Goal: Transaction & Acquisition: Obtain resource

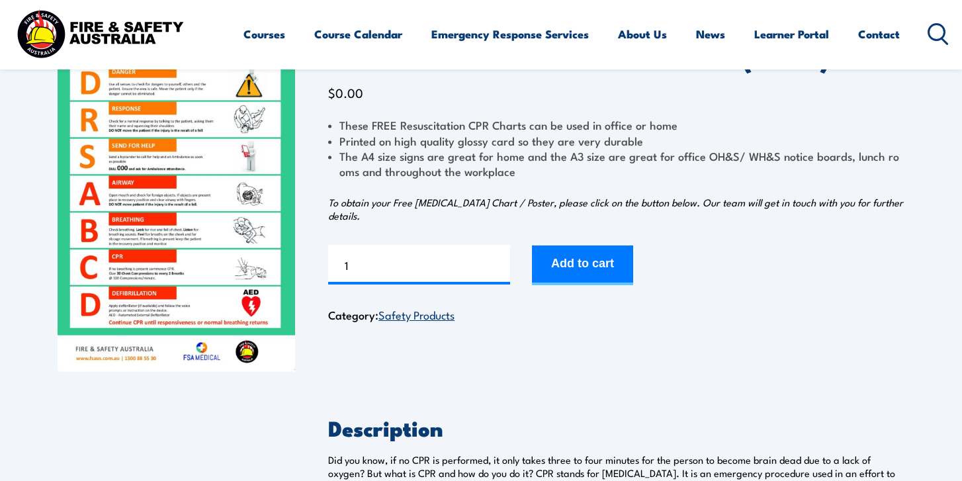
scroll to position [127, 0]
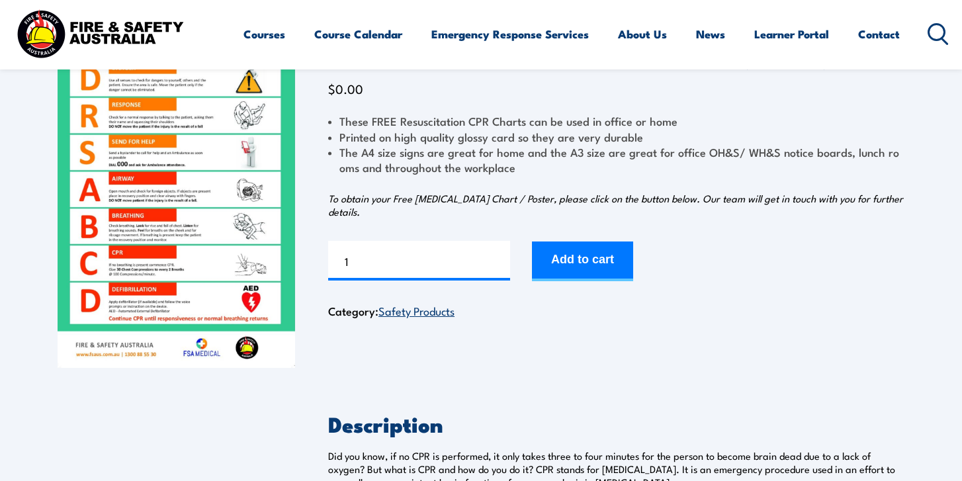
click at [182, 198] on img at bounding box center [177, 201] width 238 height 334
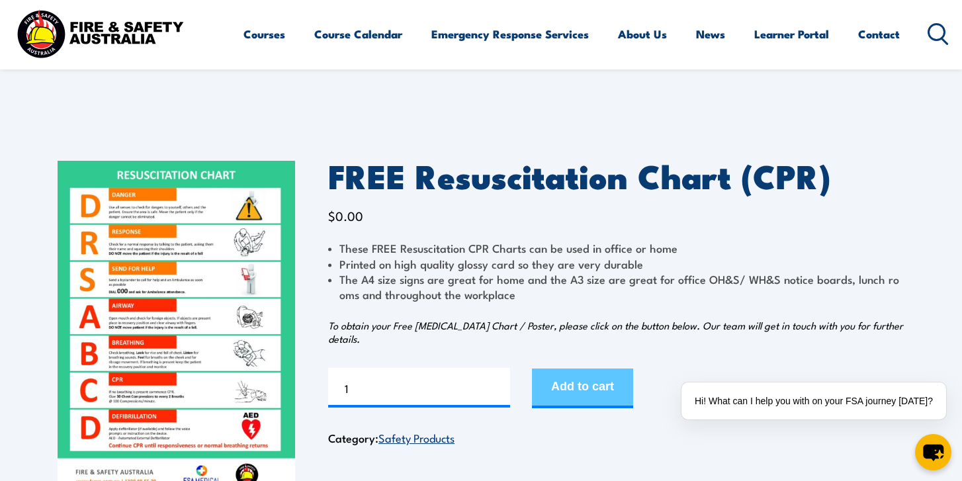
click at [586, 386] on button "Add to cart" at bounding box center [582, 389] width 101 height 40
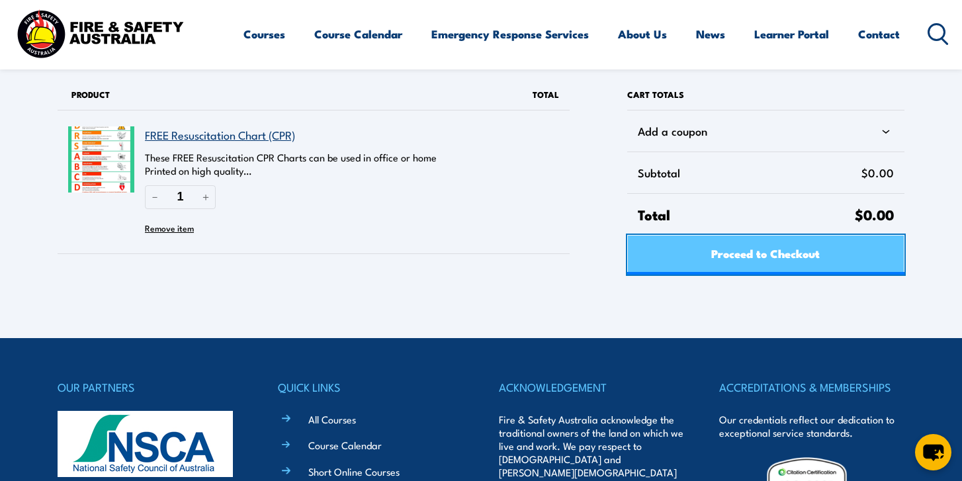
click at [764, 259] on span "Proceed to Checkout" at bounding box center [765, 253] width 109 height 35
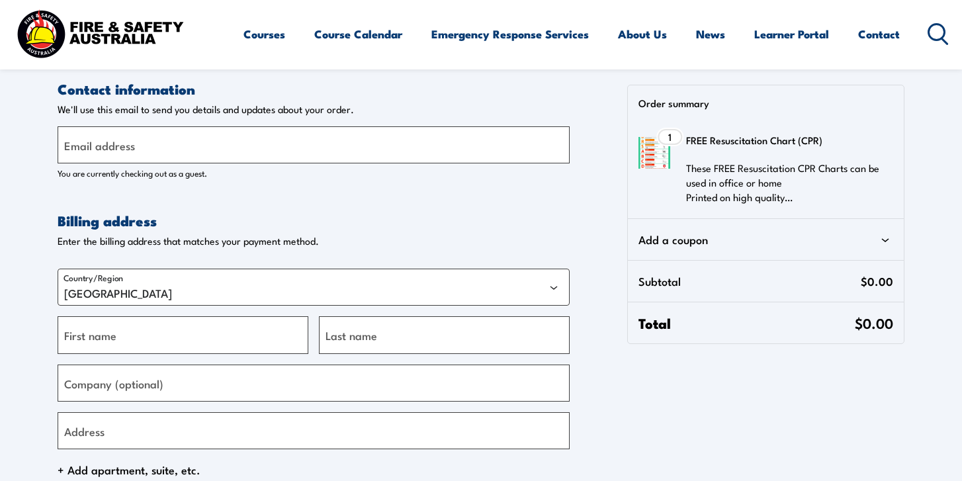
select select "VIC"
click at [291, 142] on input "Email address" at bounding box center [314, 144] width 512 height 37
type input "[EMAIL_ADDRESS][DOMAIN_NAME]"
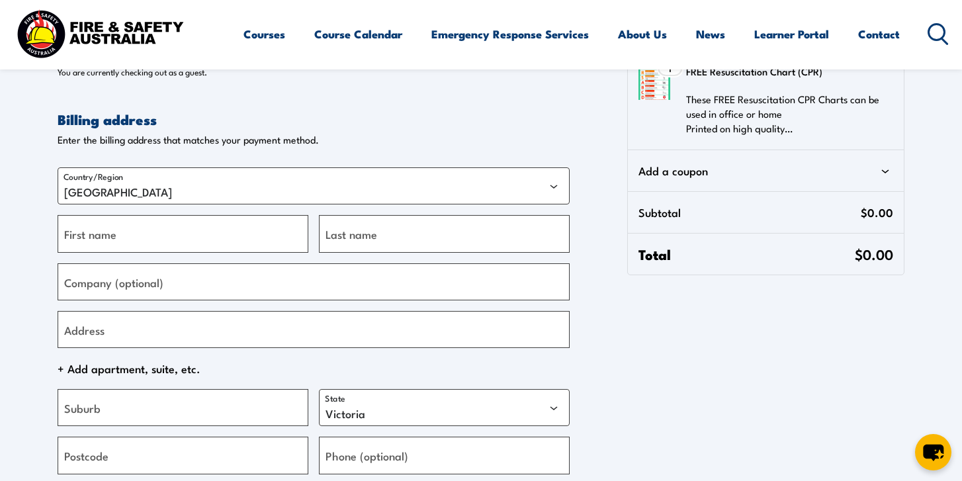
scroll to position [104, 0]
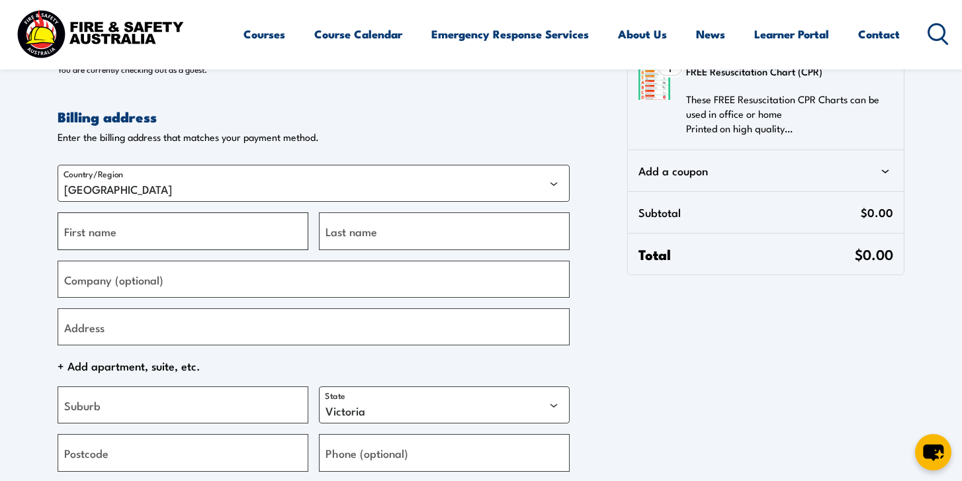
click at [146, 231] on input "First name" at bounding box center [183, 230] width 251 height 37
type input "[PERSON_NAME]"
click at [447, 238] on input "Last name" at bounding box center [444, 230] width 251 height 37
type input "[PERSON_NAME]"
click at [169, 325] on input "Address" at bounding box center [314, 326] width 512 height 37
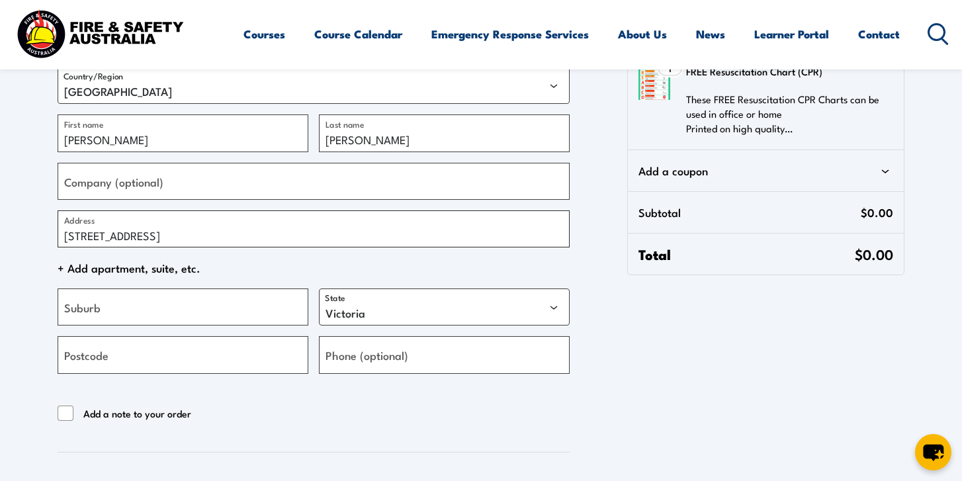
scroll to position [212, 0]
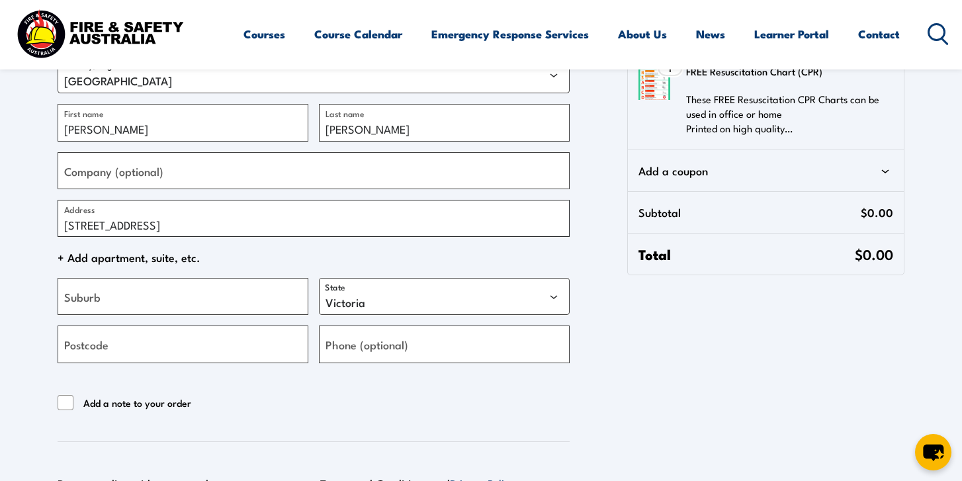
type input "[STREET_ADDRESS]"
click at [158, 285] on input "Suburb" at bounding box center [183, 296] width 251 height 37
type input "park orchards"
click at [128, 347] on input "Postcode" at bounding box center [183, 344] width 251 height 37
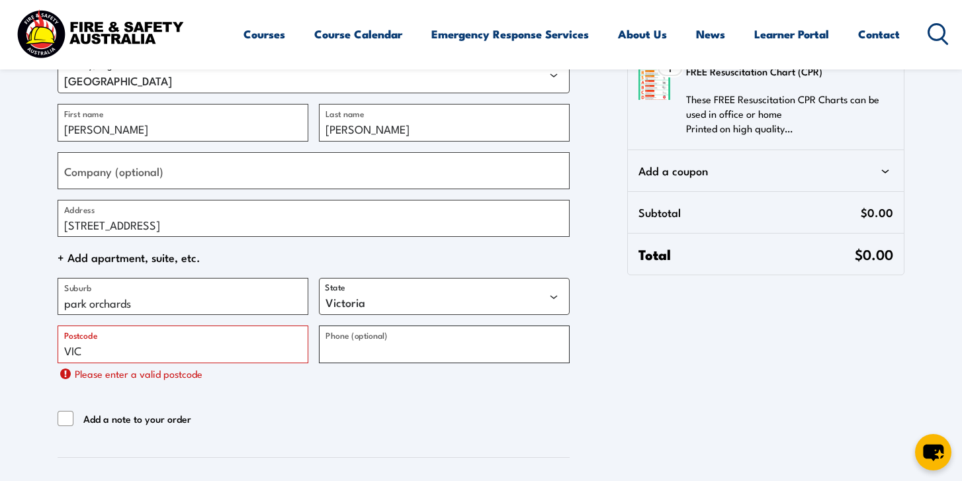
click at [381, 355] on input "Phone (optional)" at bounding box center [444, 344] width 251 height 37
click at [87, 351] on input "VIC" at bounding box center [183, 344] width 251 height 37
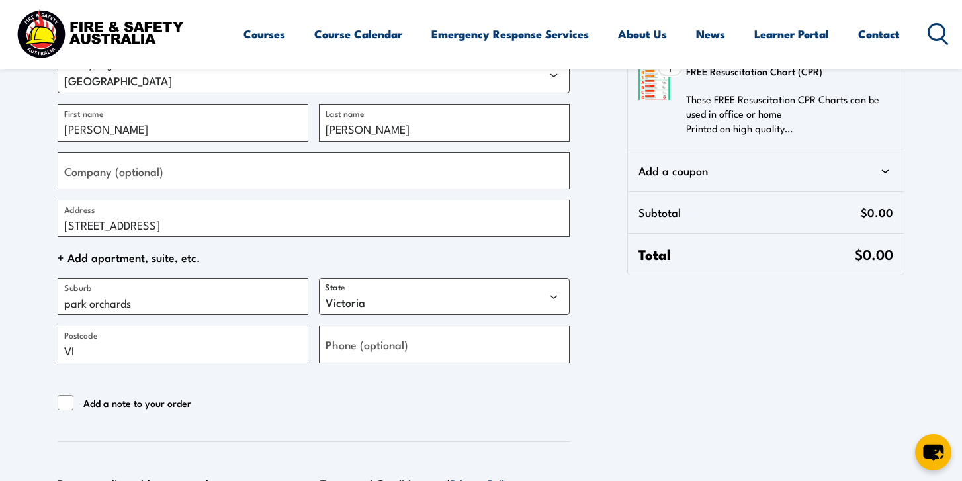
type input "V"
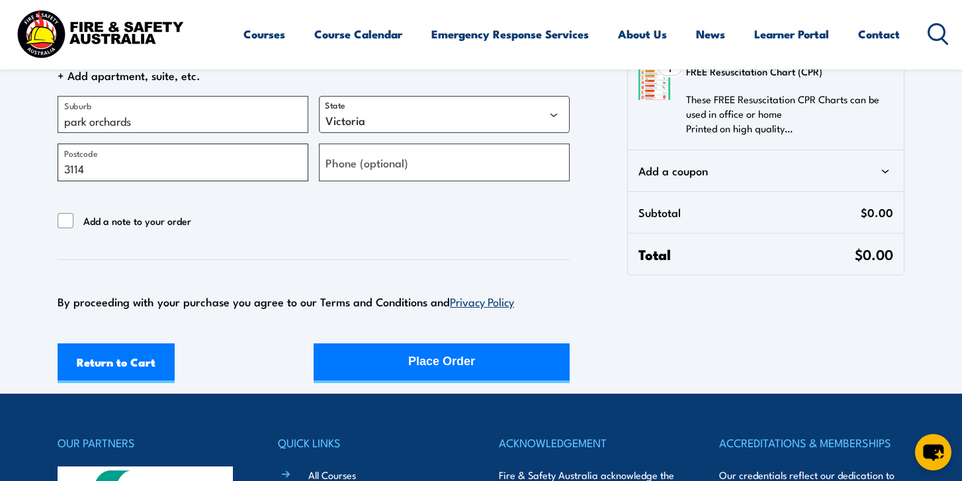
scroll to position [395, 0]
type input "3114"
click at [406, 352] on div "Return to Cart Place Order" at bounding box center [314, 363] width 512 height 40
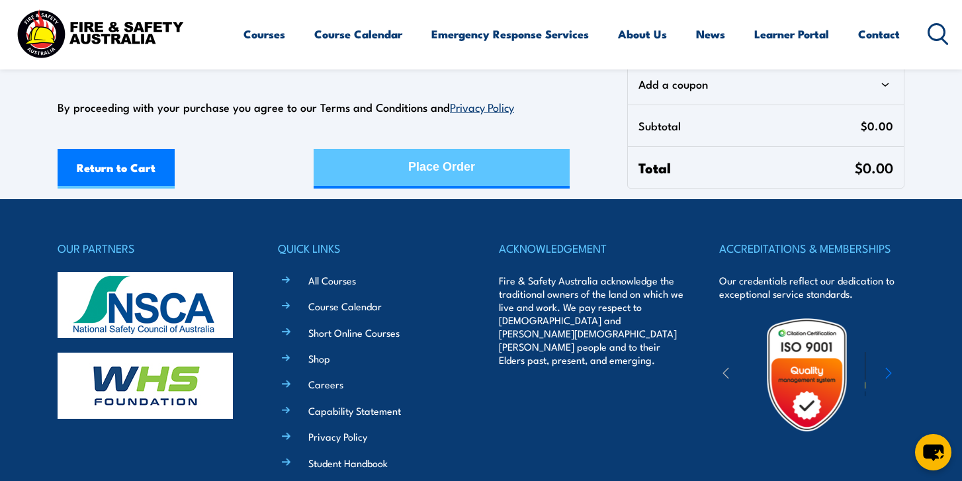
scroll to position [584, 0]
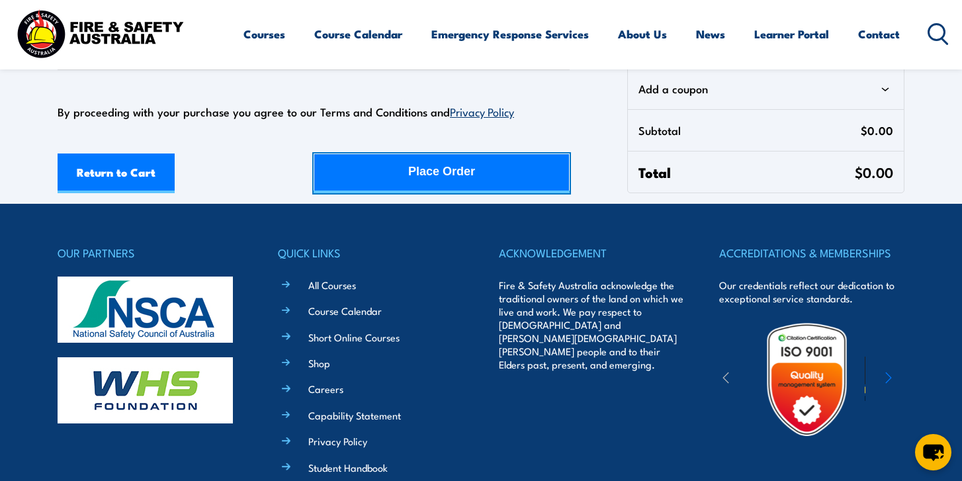
click at [430, 184] on div "Place Order" at bounding box center [441, 171] width 67 height 35
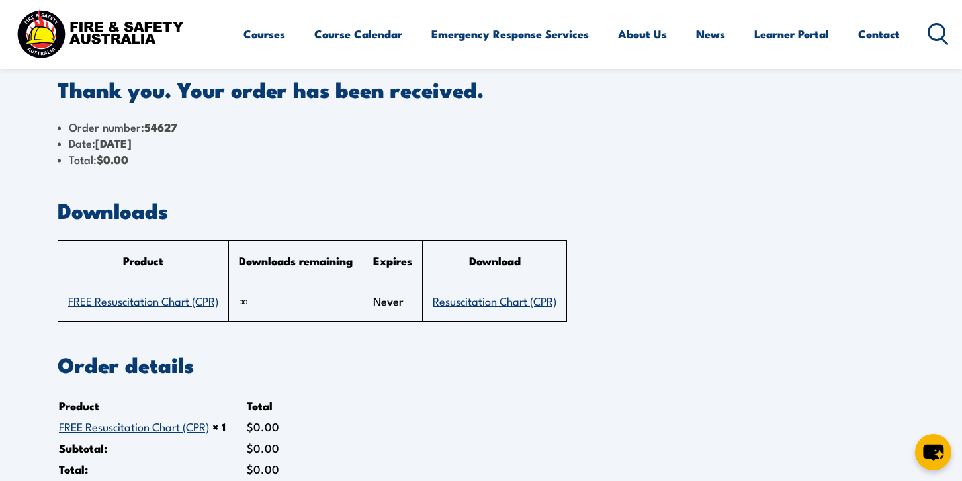
click at [148, 298] on link "FREE Resuscitation Chart (CPR)" at bounding box center [143, 301] width 150 height 16
click at [483, 302] on link "Resuscitation Chart (CPR)" at bounding box center [495, 301] width 124 height 16
